Goal: Use online tool/utility: Use online tool/utility

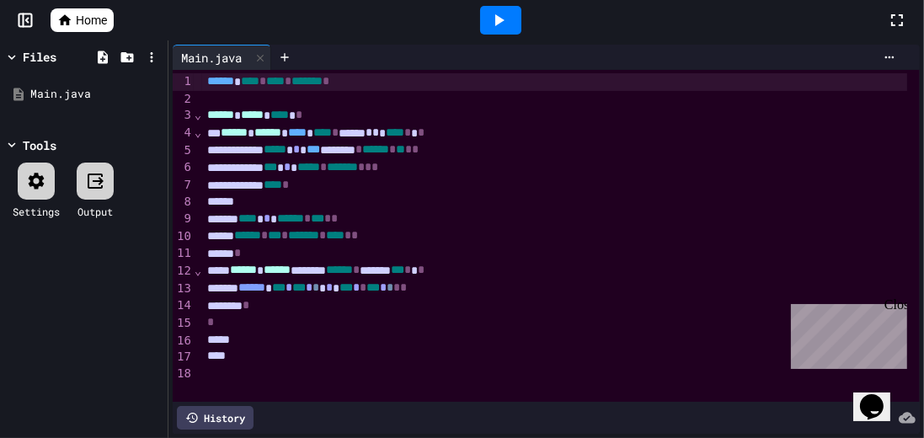
click at [900, 309] on div "Close" at bounding box center [894, 307] width 21 height 21
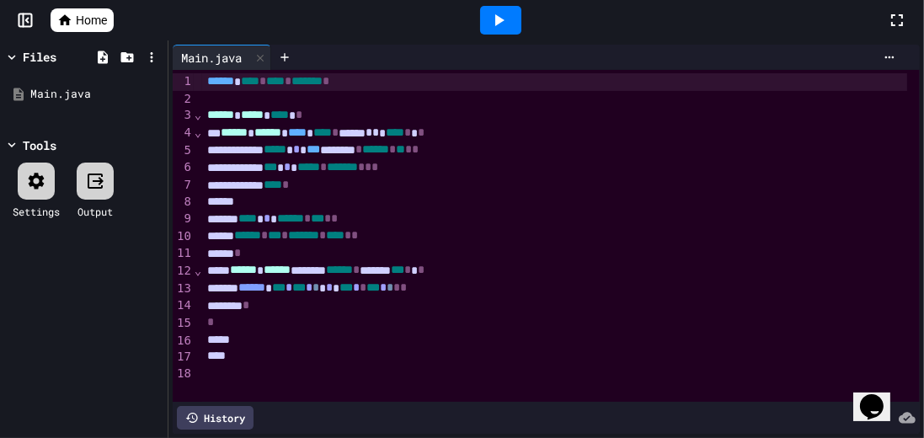
click at [904, 17] on icon at bounding box center [897, 20] width 20 height 20
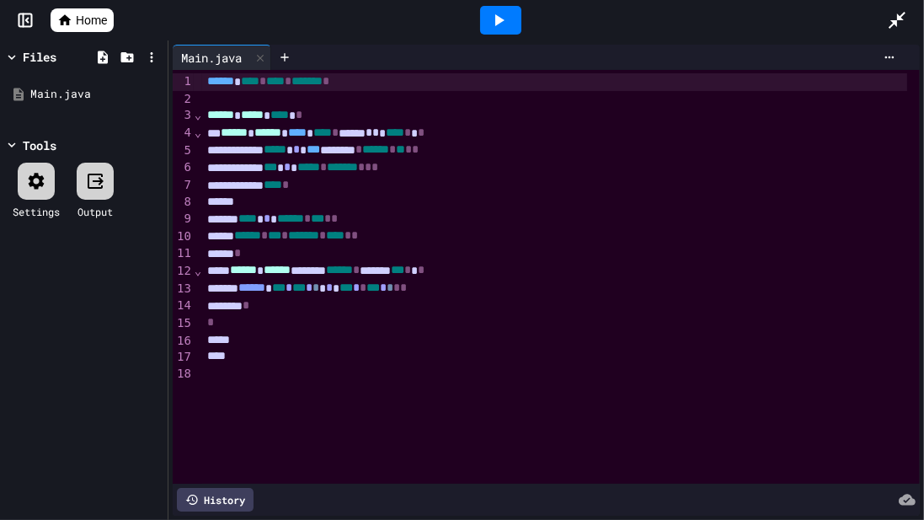
click at [506, 11] on icon at bounding box center [499, 20] width 20 height 20
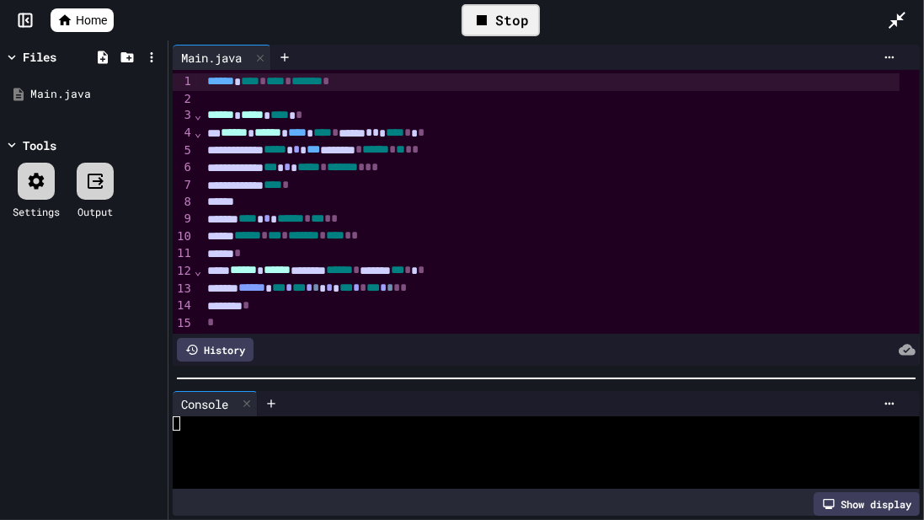
click at [740, 375] on div at bounding box center [546, 378] width 756 height 17
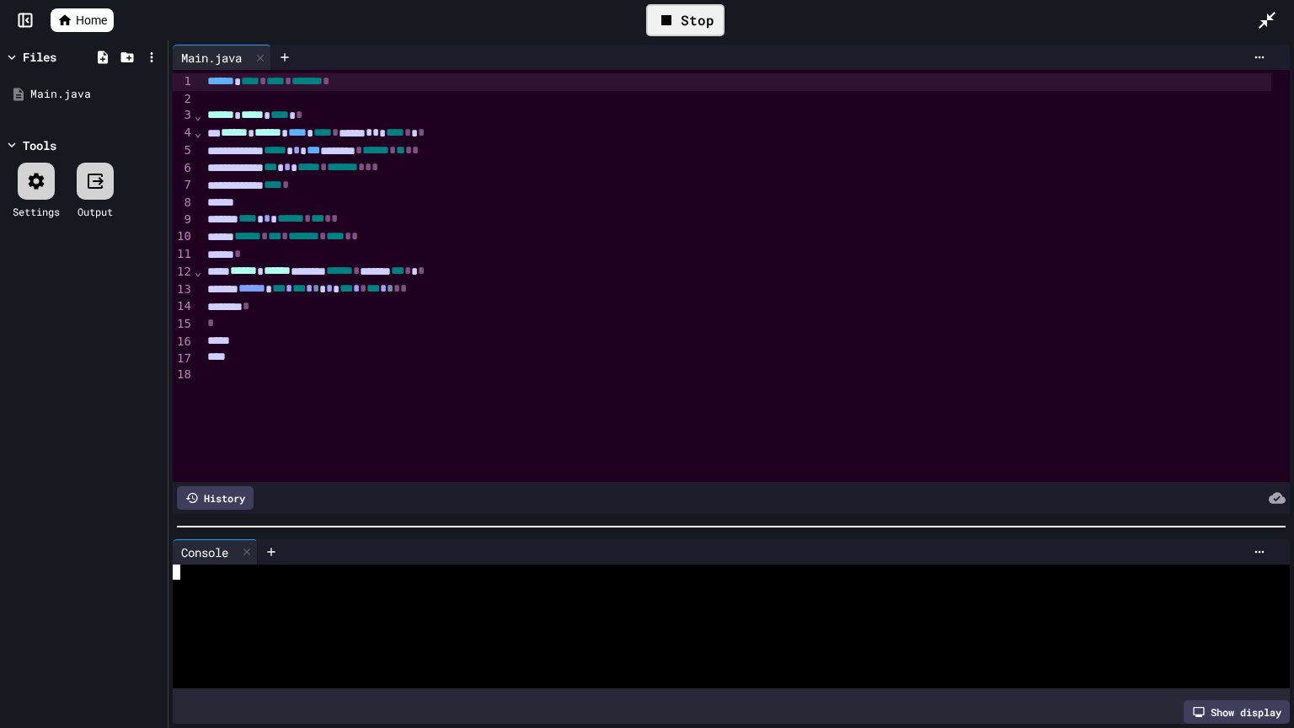
click at [586, 437] on div at bounding box center [722, 618] width 1099 height 15
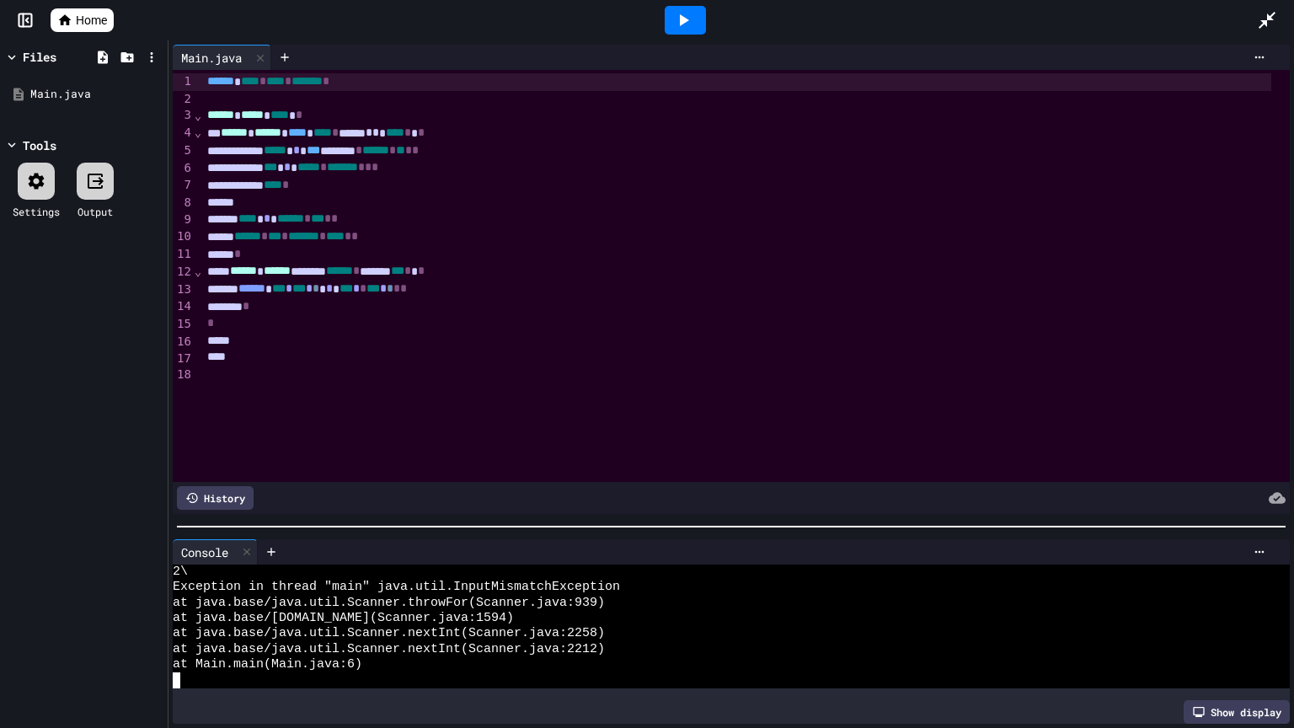
click at [674, 15] on icon at bounding box center [683, 20] width 20 height 20
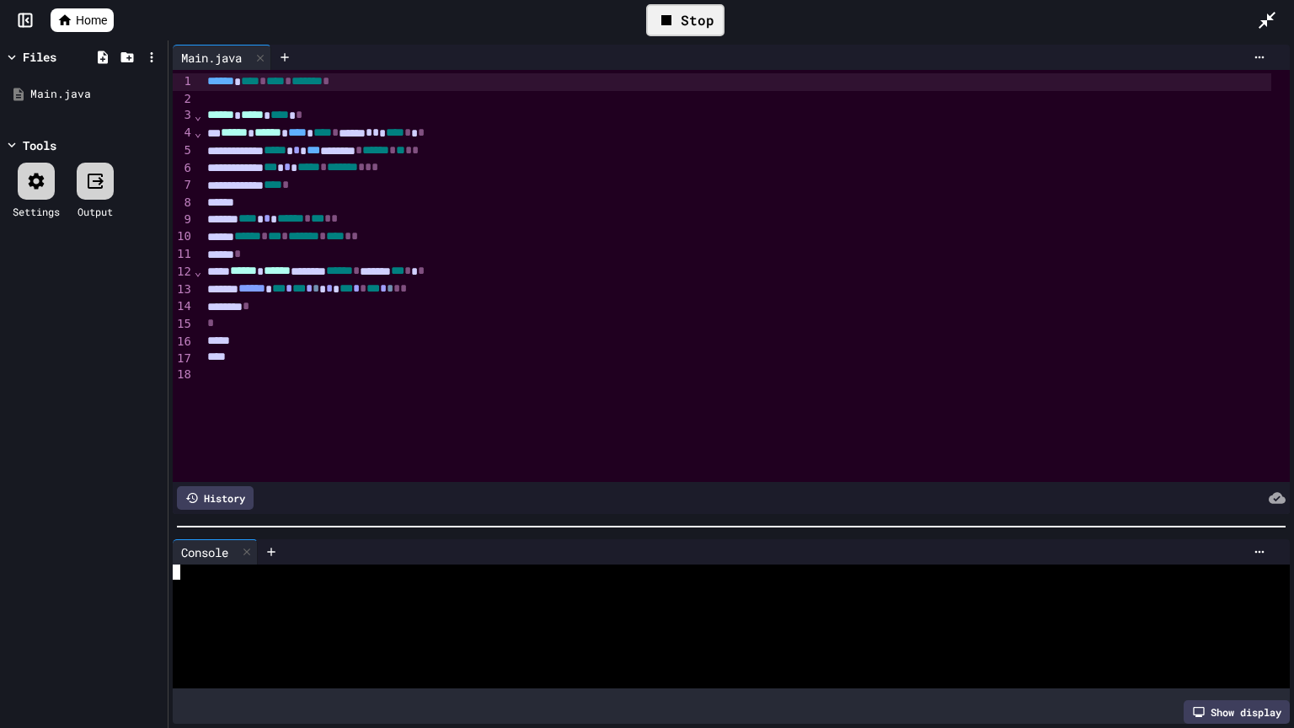
click at [493, 437] on div at bounding box center [722, 649] width 1099 height 15
click at [499, 437] on div at bounding box center [722, 618] width 1099 height 15
drag, startPoint x: 468, startPoint y: 580, endPoint x: 431, endPoint y: 573, distance: 37.7
click at [431, 437] on div "-4.0" at bounding box center [722, 587] width 1099 height 15
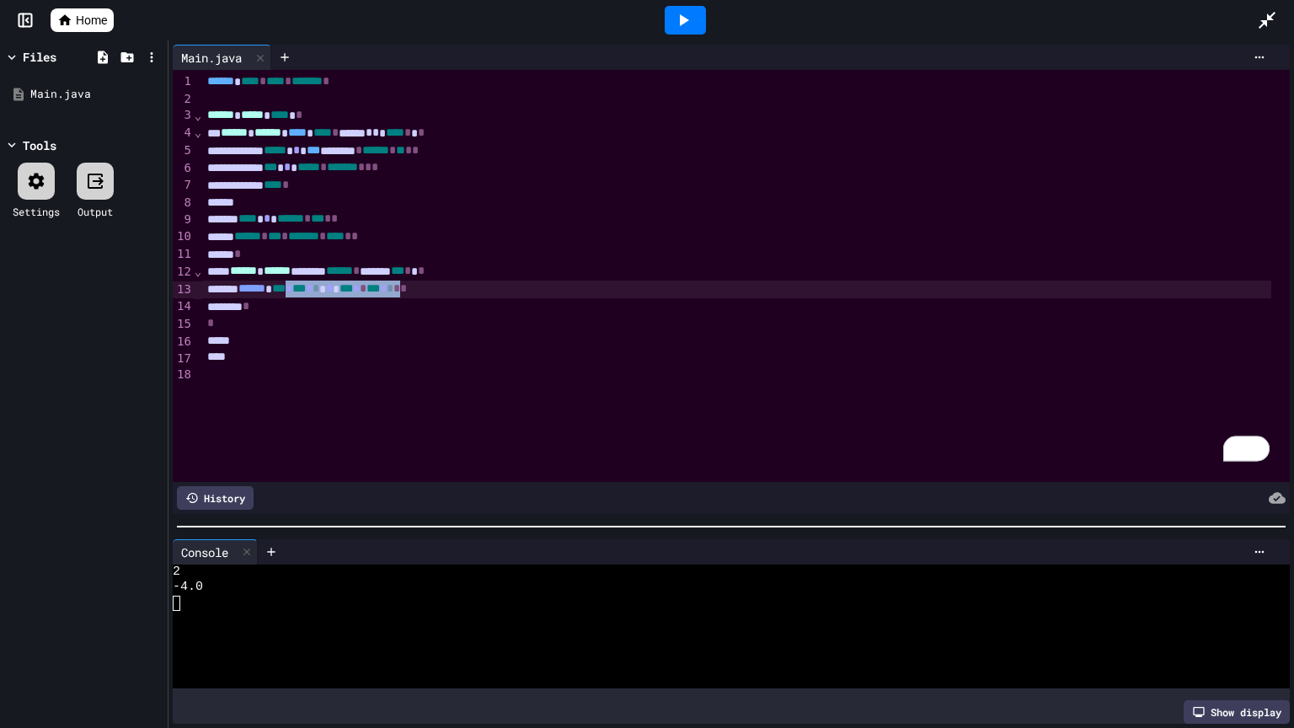
drag, startPoint x: 327, startPoint y: 292, endPoint x: 443, endPoint y: 290, distance: 116.3
click at [443, 290] on div "****** *** * *** * * * *** * * *** * * * *" at bounding box center [736, 290] width 1069 height 18
click at [691, 13] on icon at bounding box center [683, 20] width 20 height 20
click at [380, 437] on div at bounding box center [722, 603] width 1099 height 15
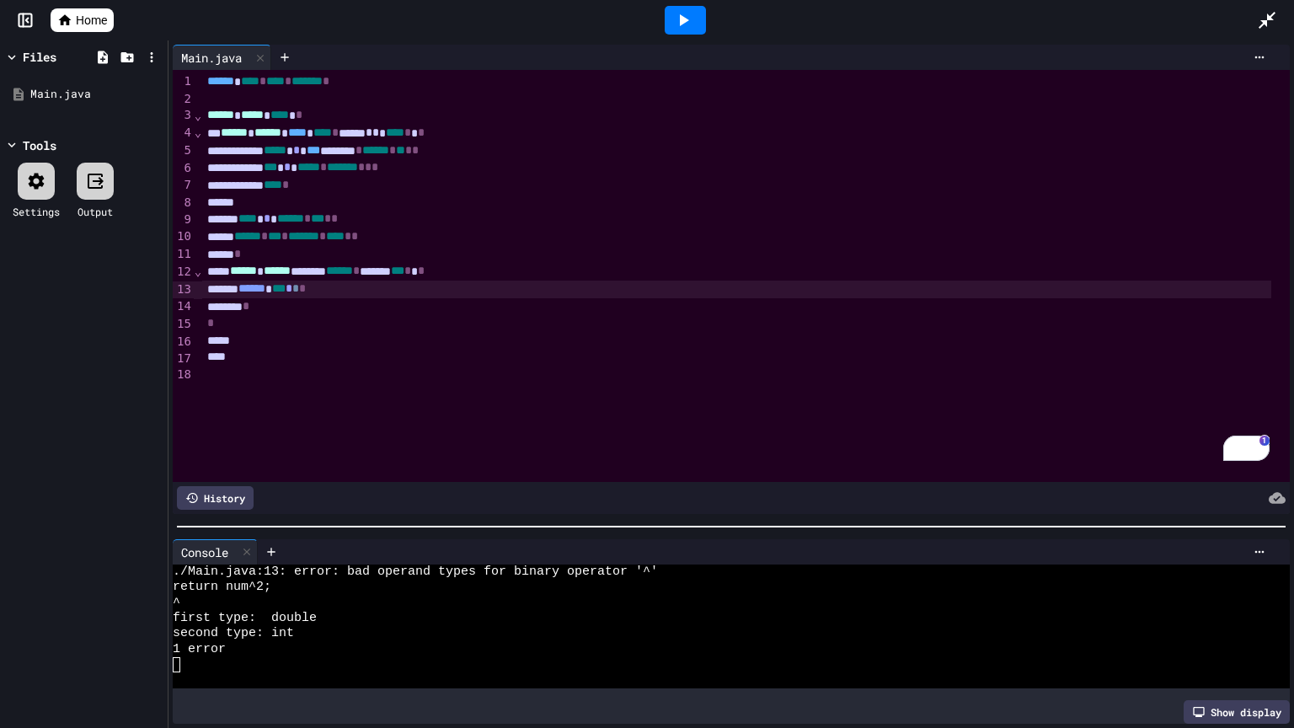
click at [299, 290] on span "*" at bounding box center [295, 288] width 7 height 12
drag, startPoint x: 329, startPoint y: 292, endPoint x: 315, endPoint y: 293, distance: 13.6
click at [315, 293] on div "****** *** * * *" at bounding box center [736, 290] width 1069 height 18
click at [350, 313] on div "*" at bounding box center [736, 307] width 1069 height 18
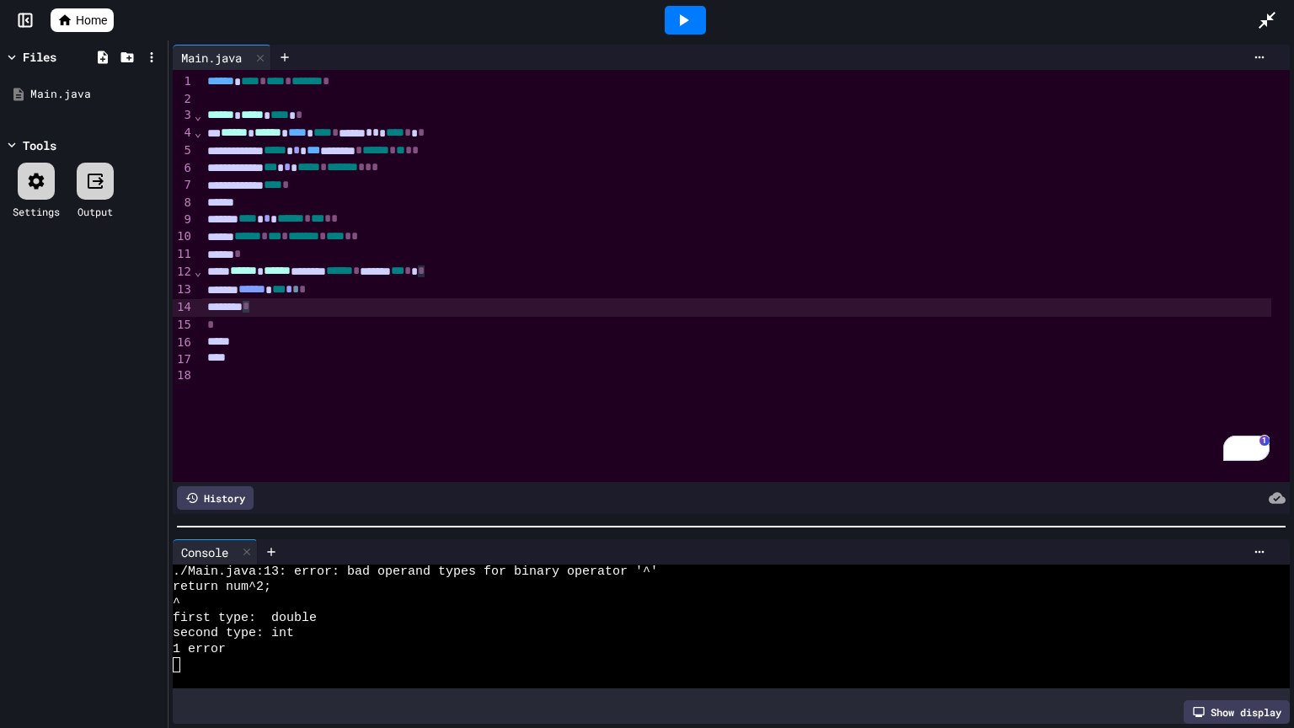
click at [425, 313] on div "*" at bounding box center [736, 307] width 1069 height 18
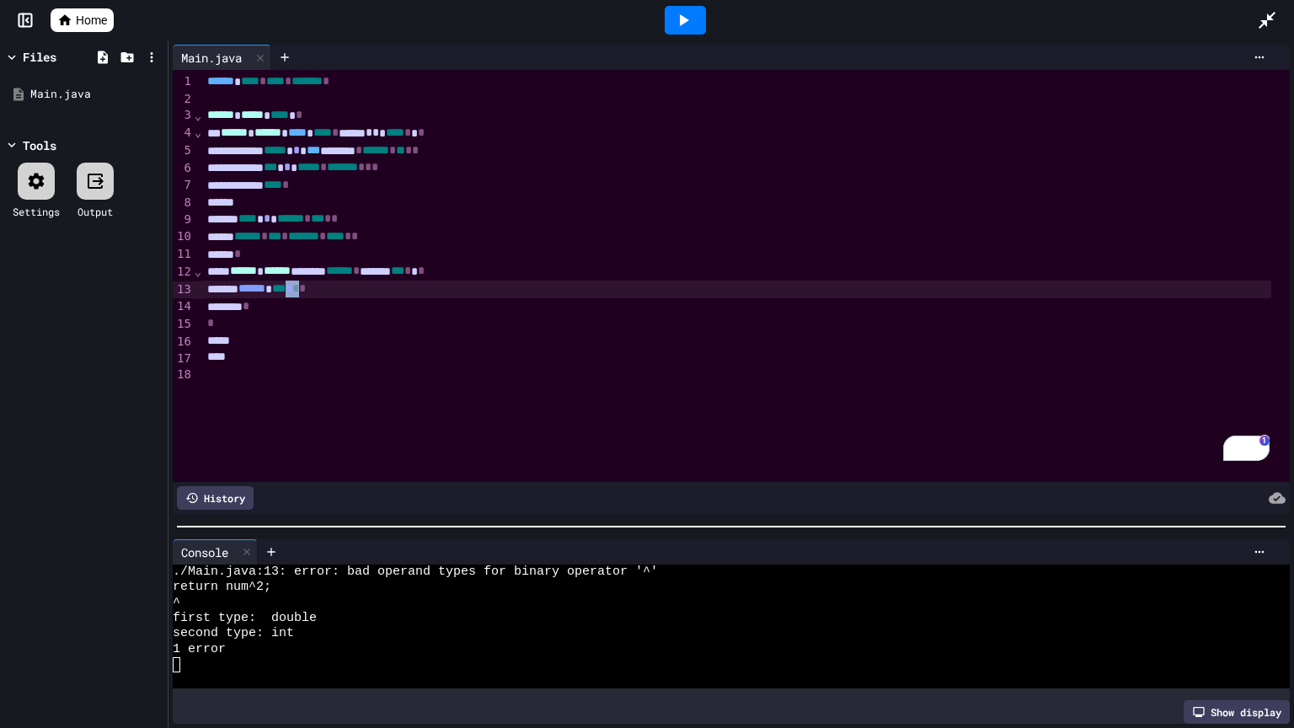
drag, startPoint x: 326, startPoint y: 286, endPoint x: 317, endPoint y: 286, distance: 9.3
click at [317, 286] on div "****** *** * * *" at bounding box center [736, 290] width 1069 height 18
click at [690, 21] on icon at bounding box center [683, 20] width 20 height 20
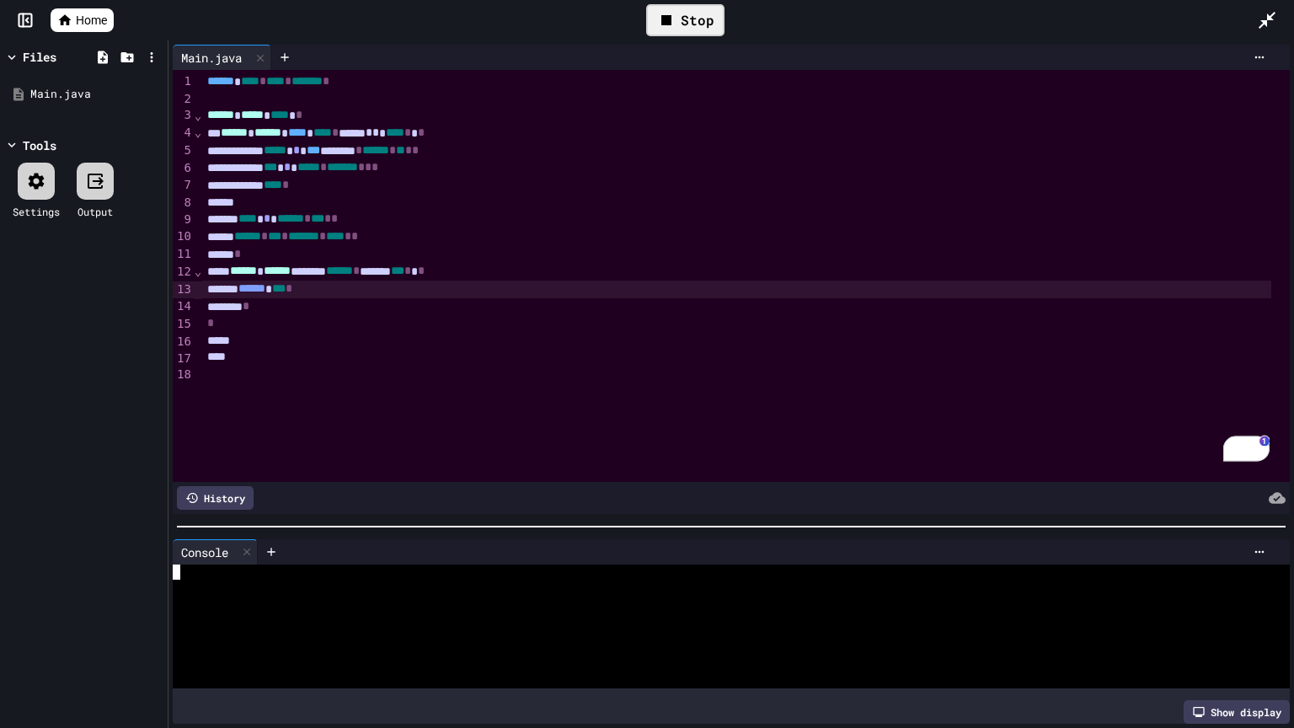
click at [574, 437] on div at bounding box center [722, 633] width 1099 height 15
click at [548, 437] on div at bounding box center [722, 618] width 1099 height 15
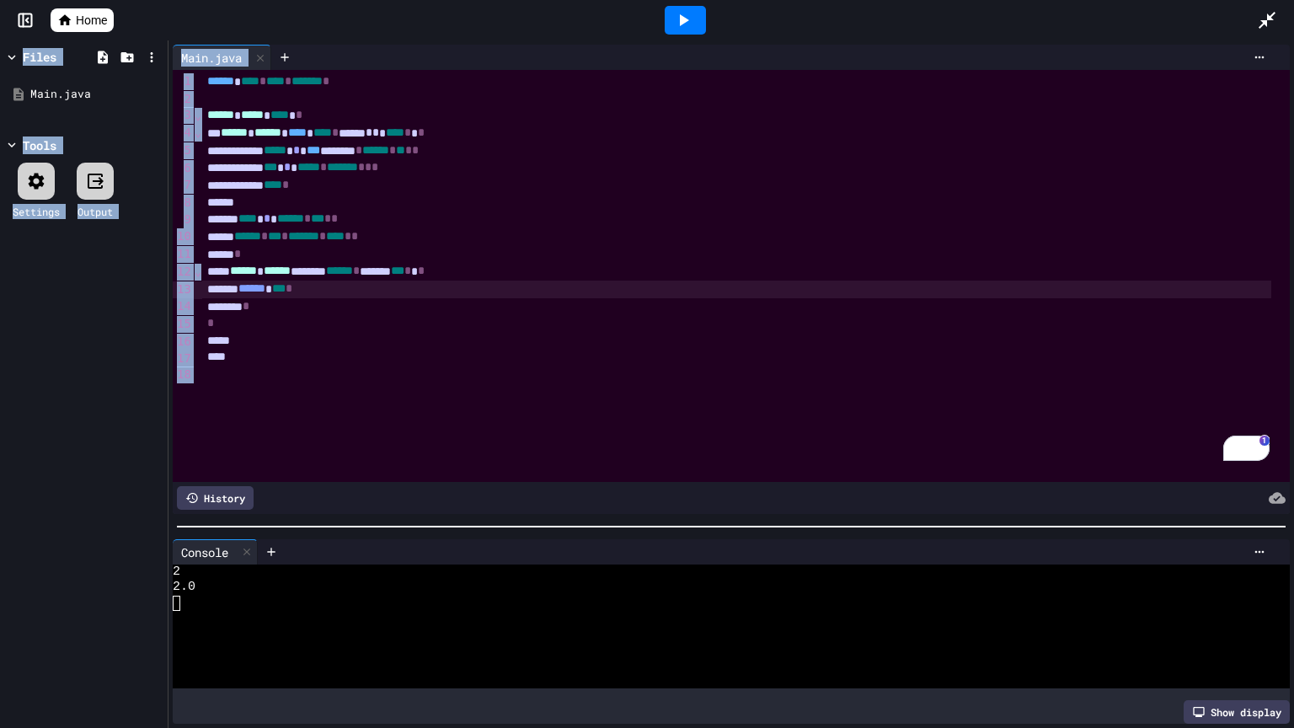
drag, startPoint x: 1093, startPoint y: 82, endPoint x: 1008, endPoint y: 126, distance: 96.1
click at [923, 185] on div "Home Files Main.java Tools Settings Output Main.java Selection deleted 99 1 2 3…" at bounding box center [647, 364] width 1294 height 728
drag, startPoint x: 982, startPoint y: 11, endPoint x: 343, endPoint y: 21, distance: 638.7
click at [901, 109] on div "Home Files Main.java Tools Settings Output Main.java Selection deleted 99 1 2 3…" at bounding box center [647, 364] width 1294 height 728
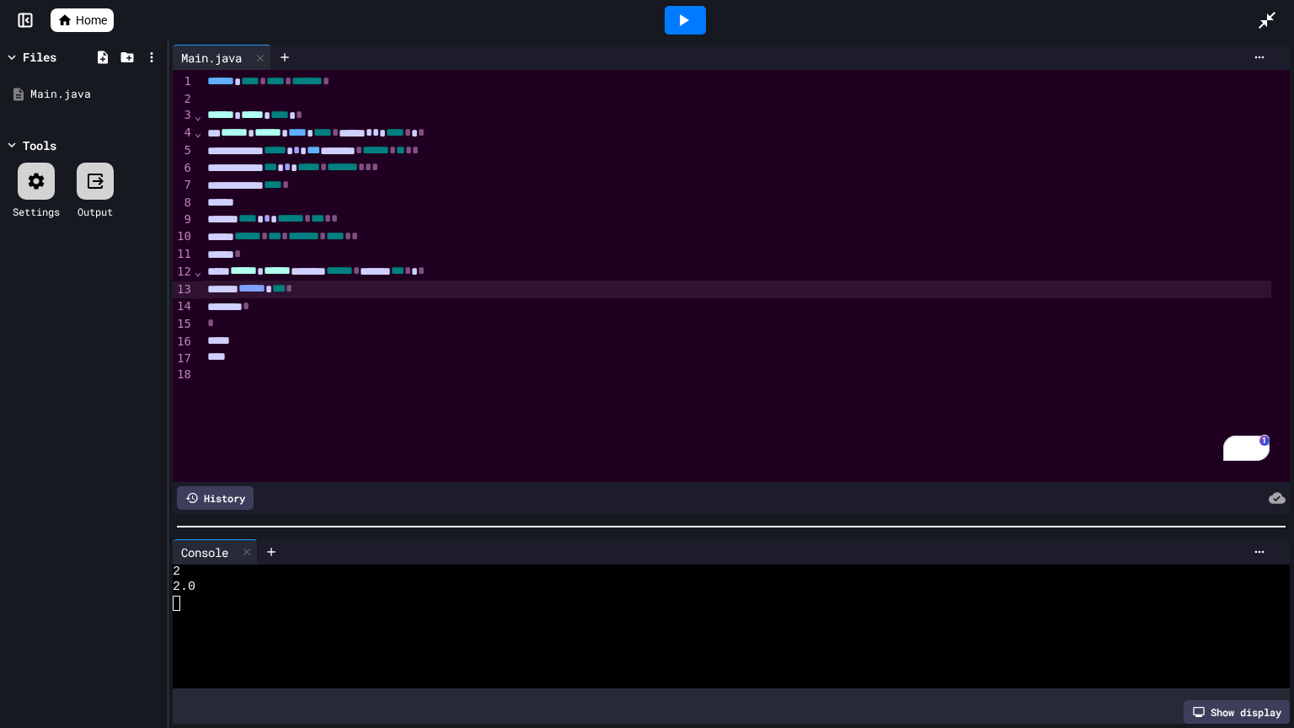
click at [302, 6] on div at bounding box center [685, 19] width 1143 height 45
click at [923, 13] on div at bounding box center [685, 19] width 1143 height 45
click at [923, 18] on icon at bounding box center [1267, 20] width 20 height 20
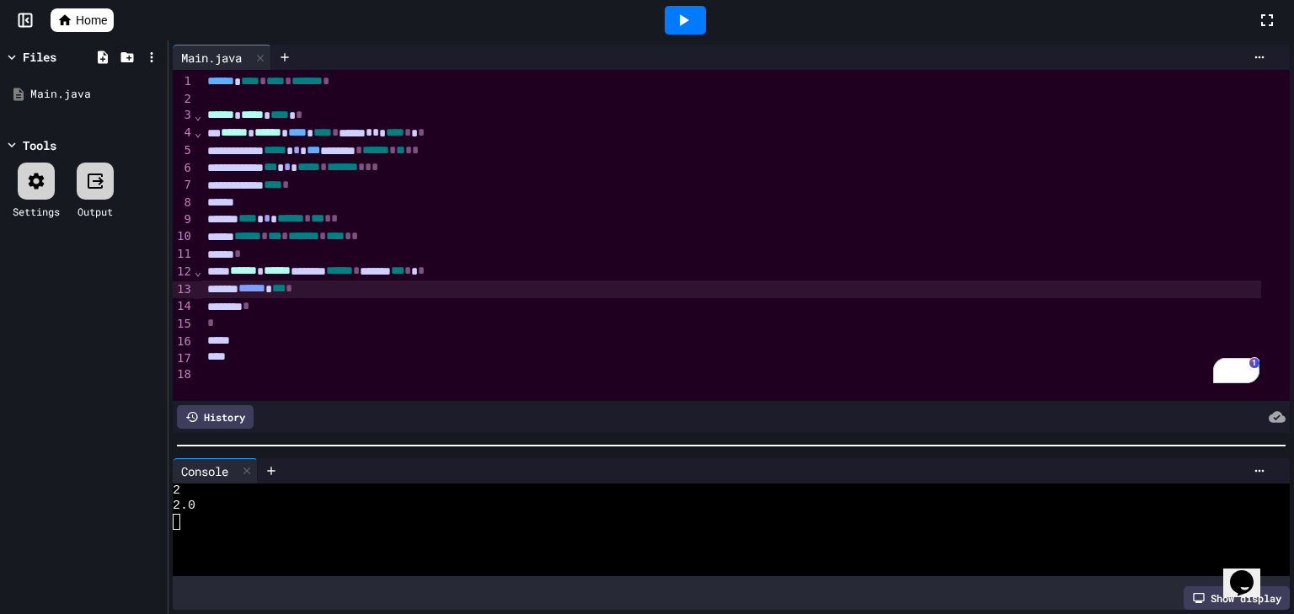
click at [923, 437] on icon "Chat widget" at bounding box center [1242, 582] width 24 height 25
click at [923, 437] on icon "Close Chat This icon closes the chat window." at bounding box center [1238, 586] width 20 height 20
